Goal: Find specific page/section: Find specific page/section

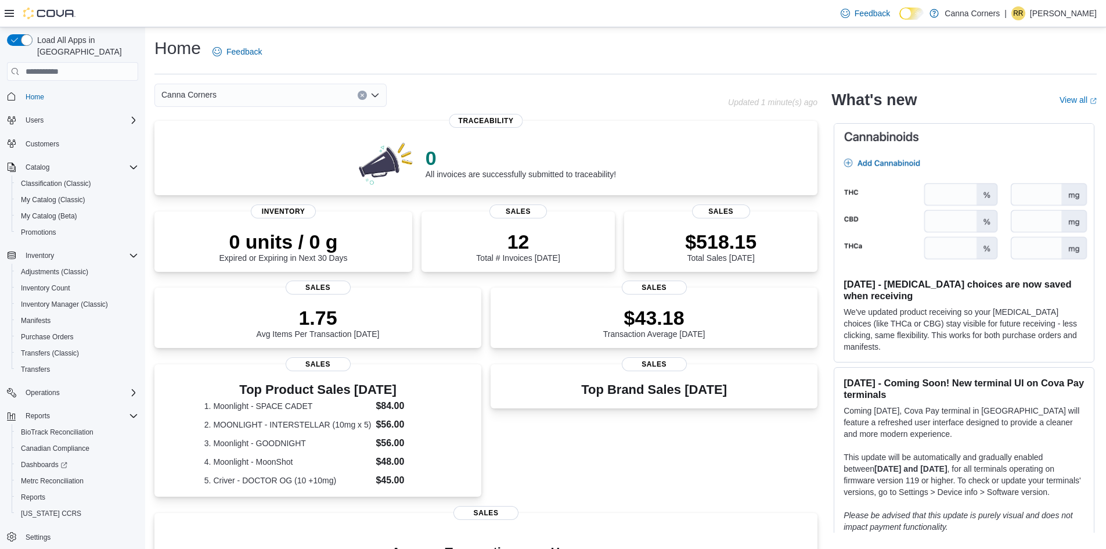
click at [378, 101] on div "Canna Corners" at bounding box center [270, 95] width 232 height 23
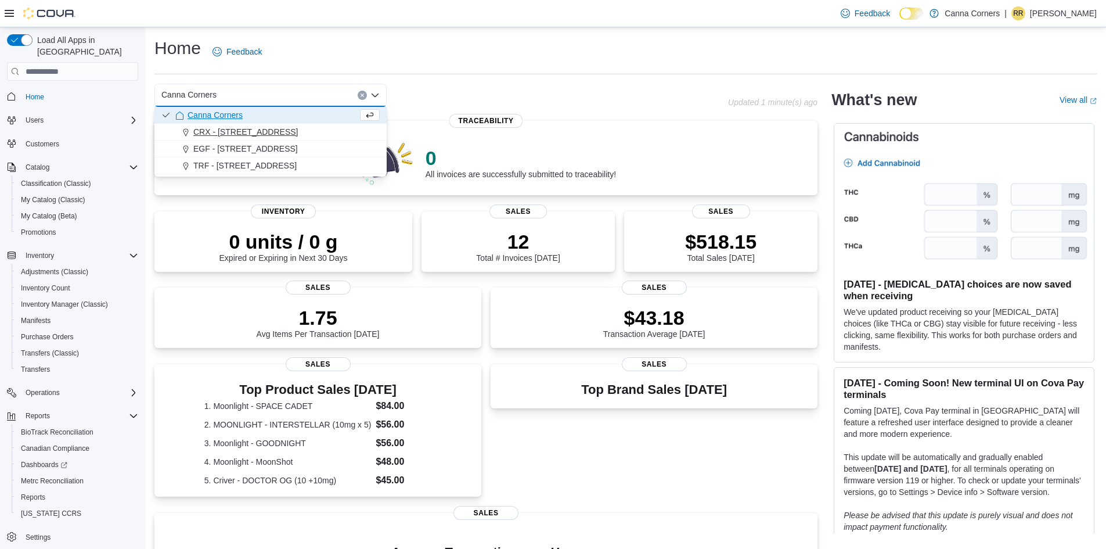
click at [327, 125] on button "CRX - [STREET_ADDRESS]" at bounding box center [270, 132] width 232 height 17
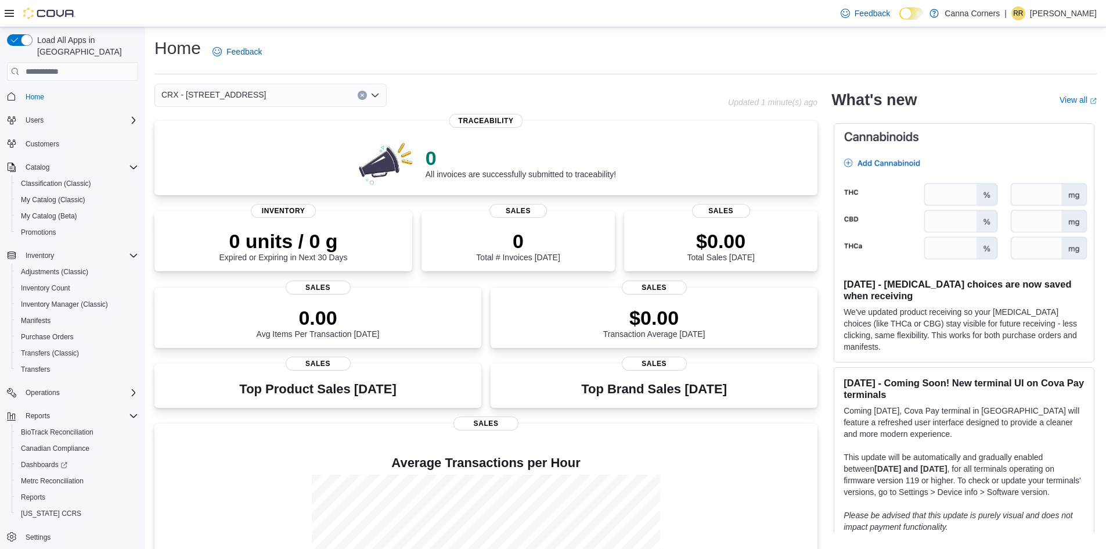
click at [375, 97] on icon "Open list of options" at bounding box center [375, 94] width 7 height 3
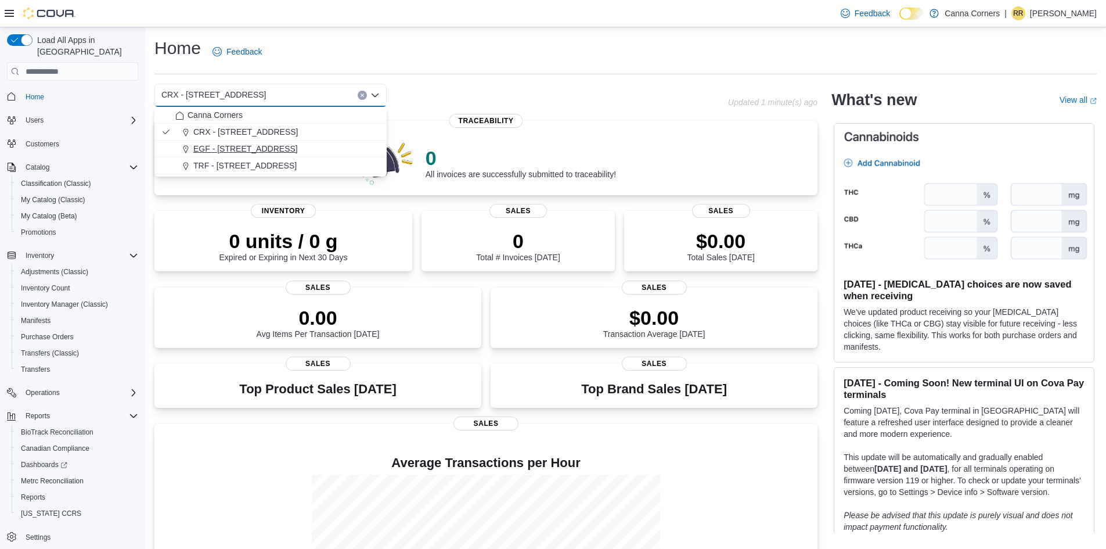
drag, startPoint x: 284, startPoint y: 147, endPoint x: 272, endPoint y: 150, distance: 12.0
click at [272, 150] on span "EGF - [STREET_ADDRESS]" at bounding box center [245, 149] width 105 height 12
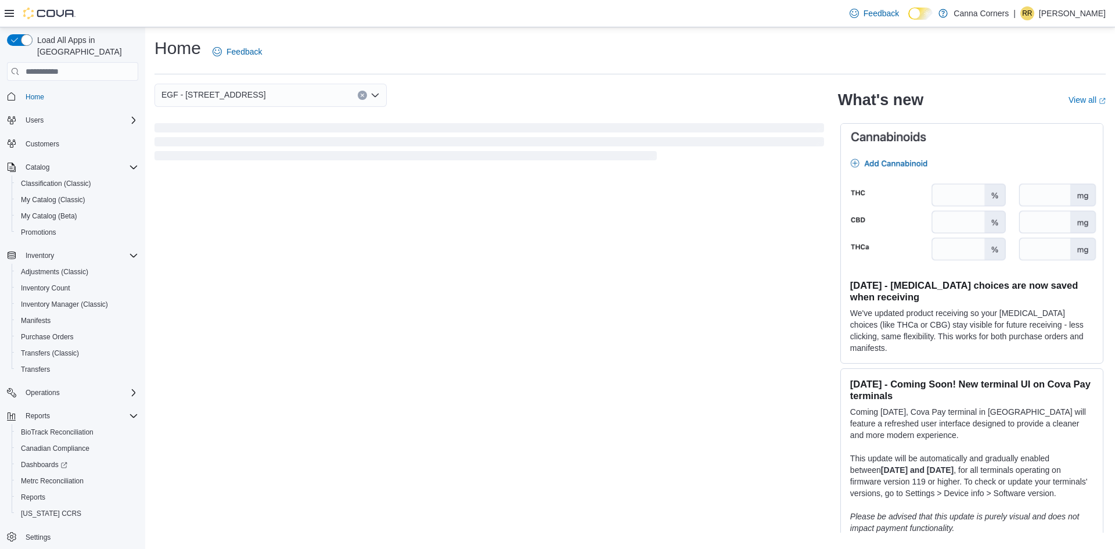
click at [272, 150] on span "Loading" at bounding box center [489, 143] width 670 height 37
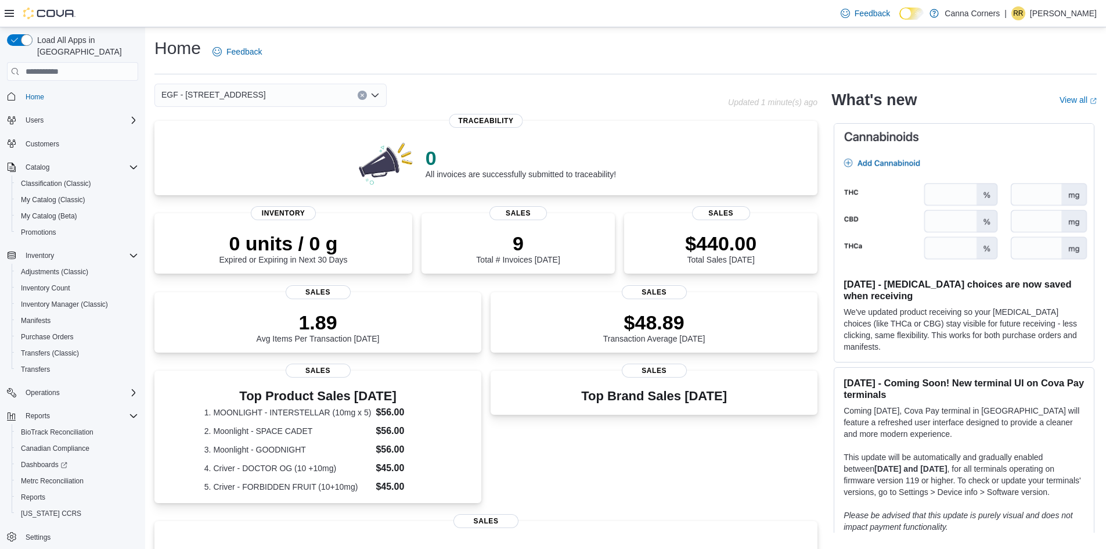
click at [372, 98] on icon "Open list of options" at bounding box center [374, 95] width 9 height 9
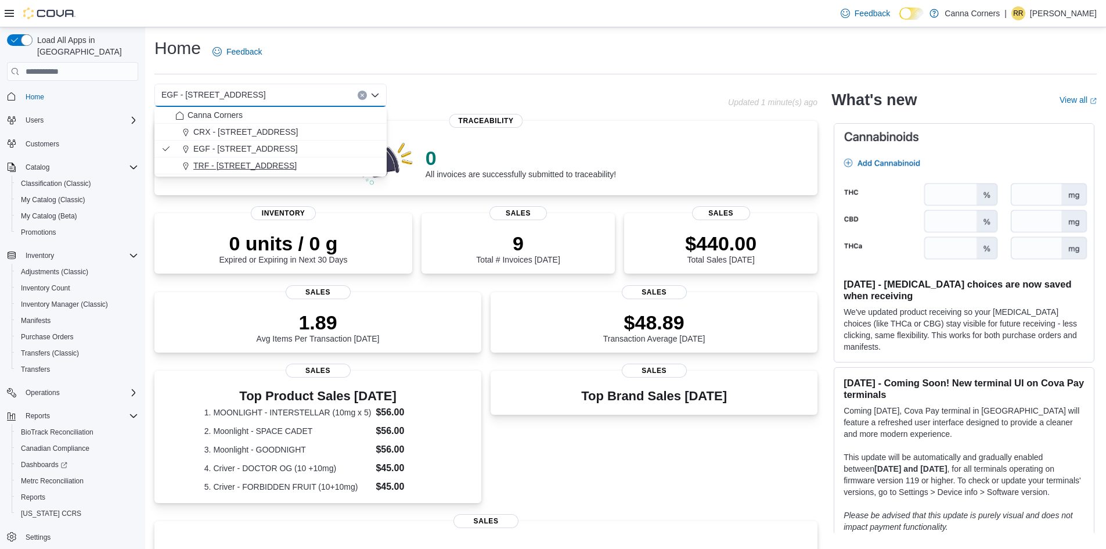
click at [250, 165] on span "TRF - [STREET_ADDRESS]" at bounding box center [244, 166] width 103 height 12
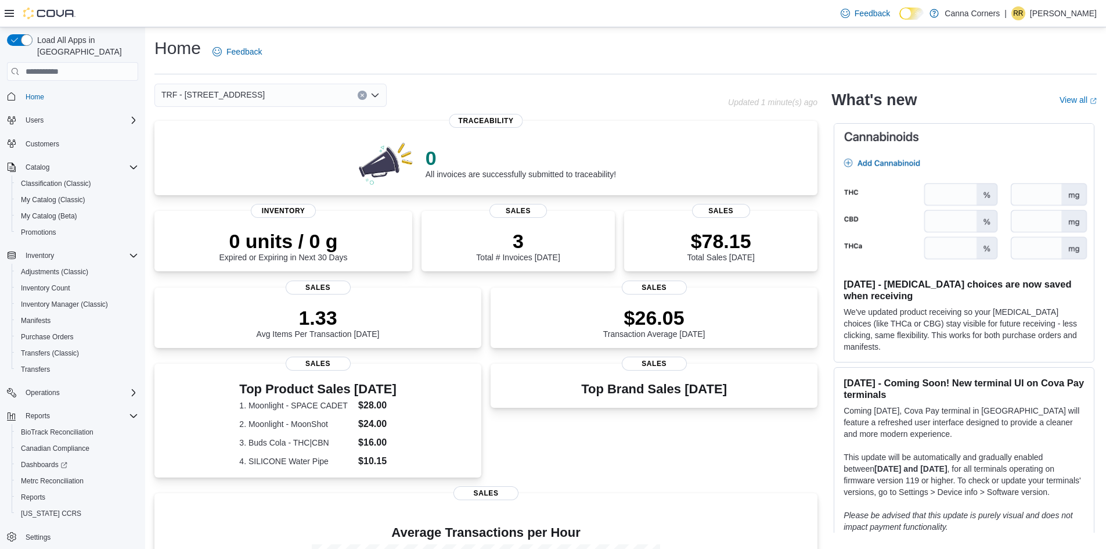
click at [378, 99] on icon "Open list of options" at bounding box center [374, 95] width 9 height 9
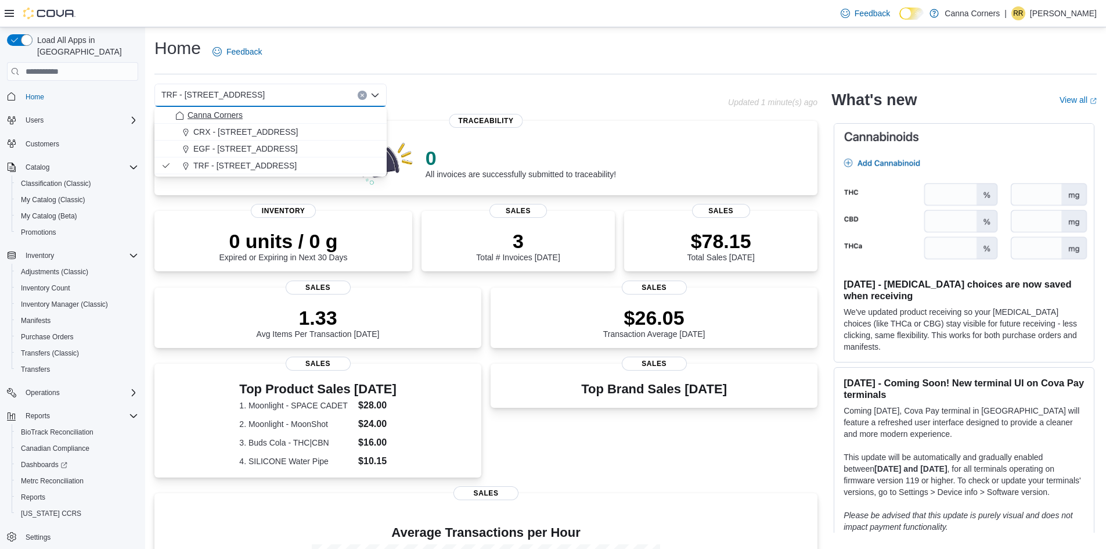
click at [207, 111] on span "Canna Corners" at bounding box center [215, 115] width 55 height 12
